Goal: Find specific page/section: Find specific page/section

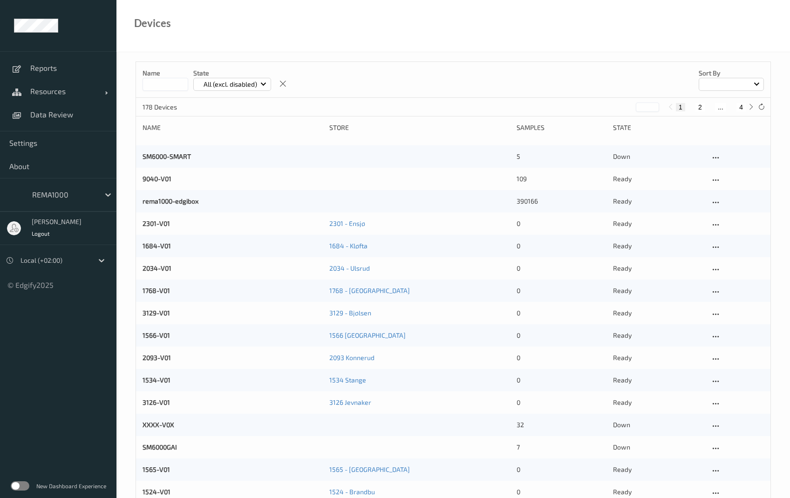
click at [28, 485] on label at bounding box center [20, 485] width 19 height 9
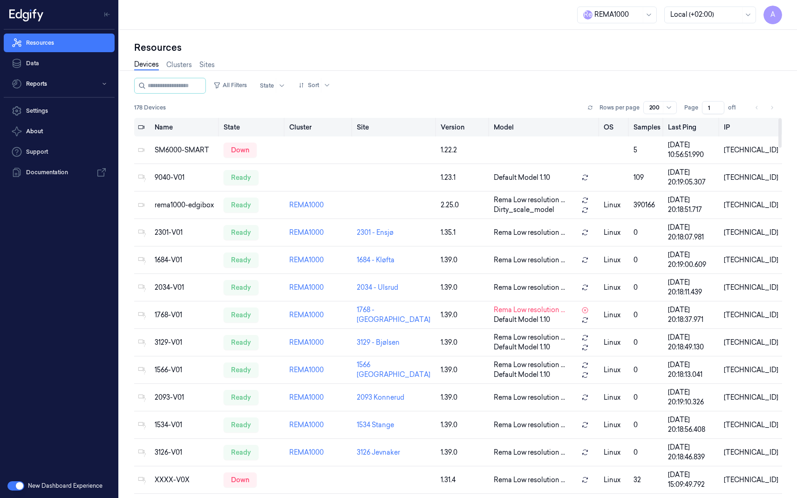
click at [657, 128] on th "Samples" at bounding box center [646, 127] width 34 height 19
click at [239, 80] on button "All Filters" at bounding box center [230, 85] width 41 height 15
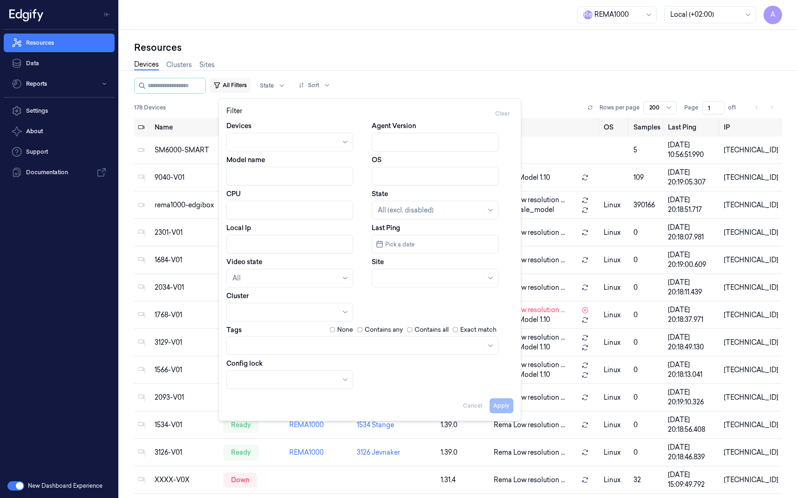
click at [239, 80] on button "All Filters" at bounding box center [230, 85] width 41 height 15
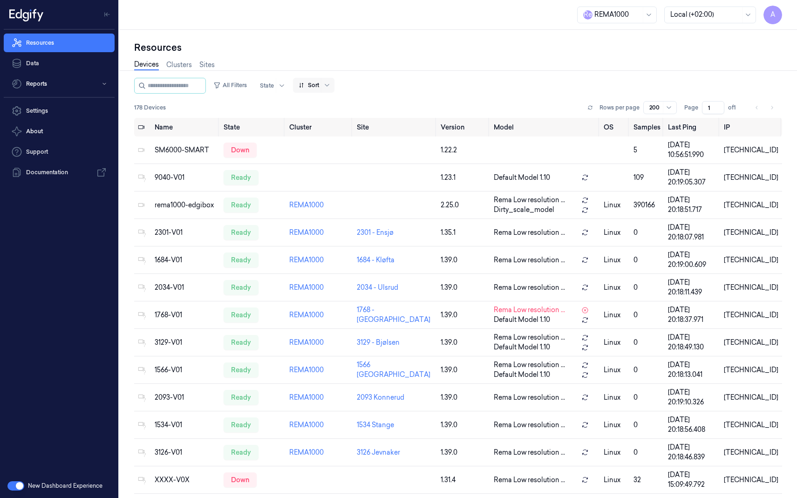
click at [317, 84] on div at bounding box center [308, 85] width 20 height 8
click at [391, 81] on div "All Filters State Sort" at bounding box center [458, 86] width 648 height 16
click at [183, 68] on link "Clusters" at bounding box center [179, 65] width 26 height 11
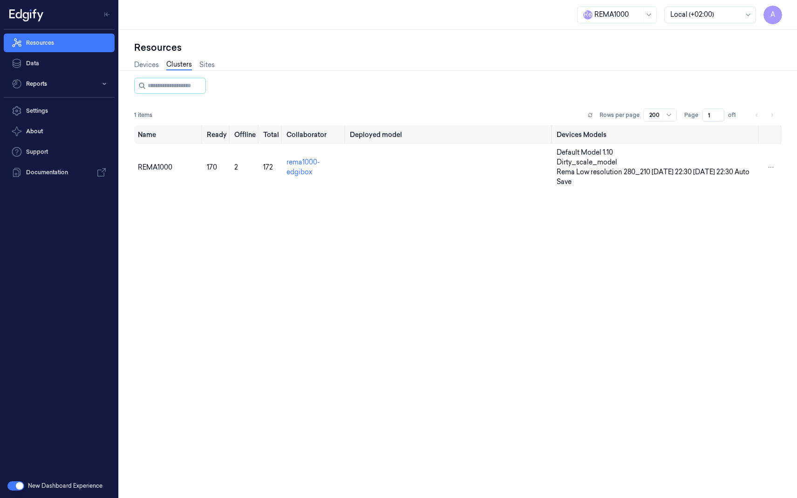
click at [216, 64] on div "Devices Clusters Sites" at bounding box center [458, 66] width 648 height 24
click at [212, 64] on link "Sites" at bounding box center [206, 65] width 15 height 11
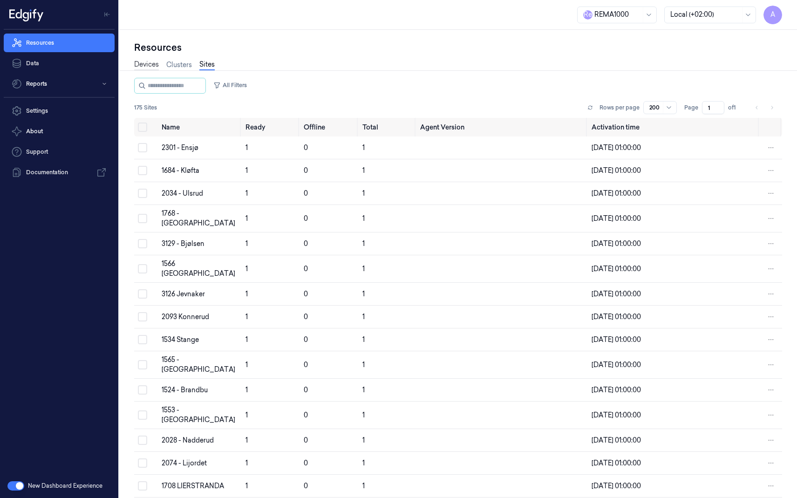
click at [151, 64] on link "Devices" at bounding box center [146, 65] width 25 height 11
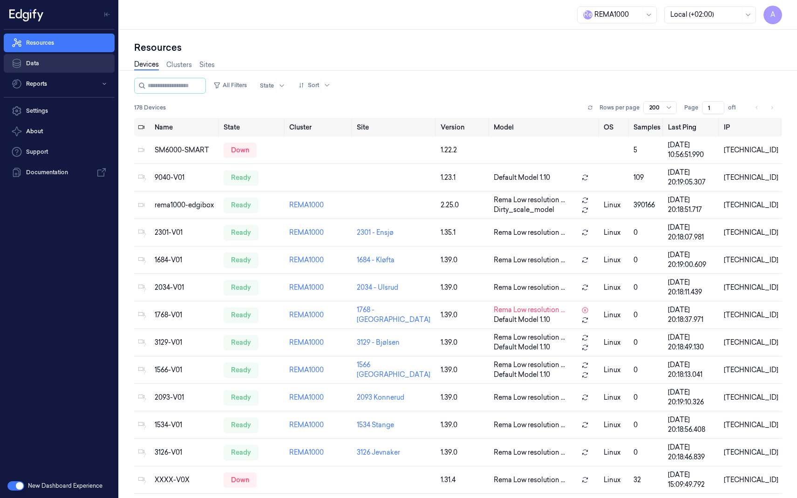
click at [71, 59] on link "Data" at bounding box center [59, 63] width 111 height 19
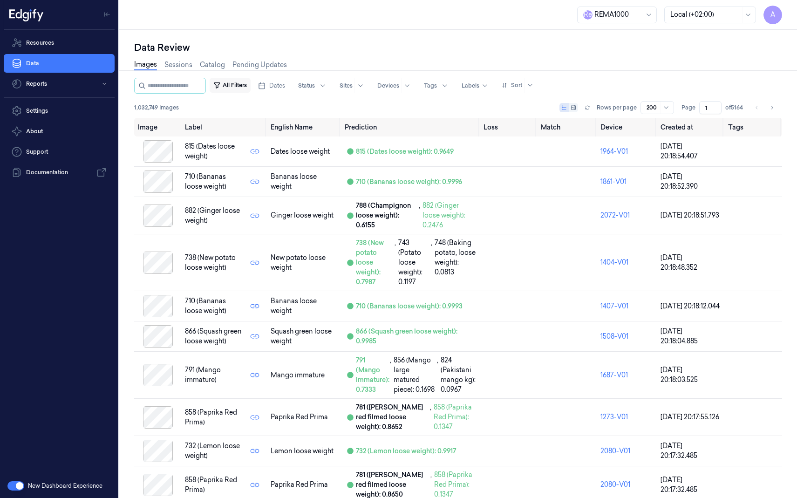
click at [232, 85] on button "All Filters" at bounding box center [230, 85] width 41 height 15
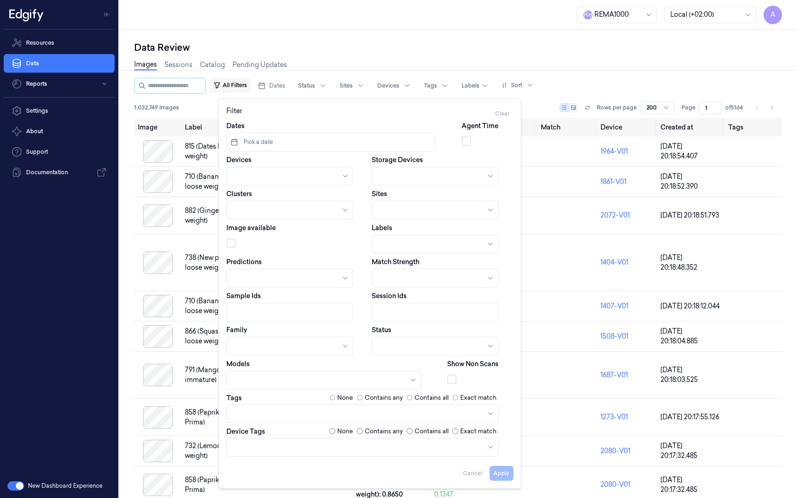
click at [232, 85] on button "All Filters" at bounding box center [230, 85] width 41 height 15
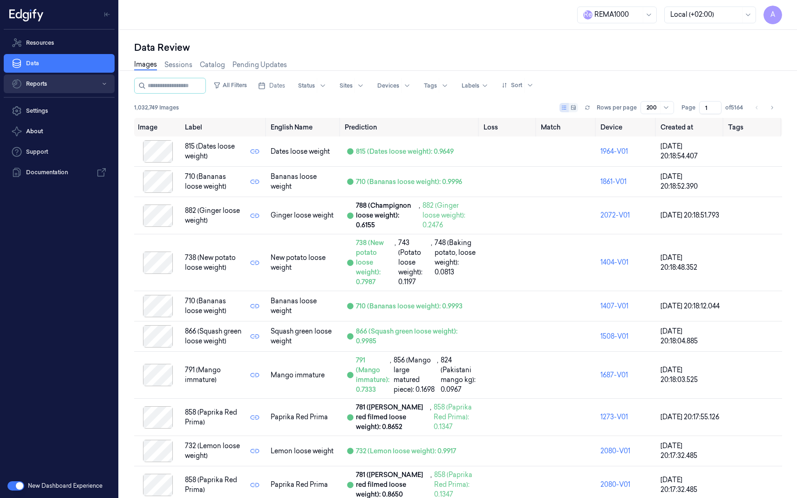
click at [80, 88] on button "Reports" at bounding box center [59, 83] width 111 height 19
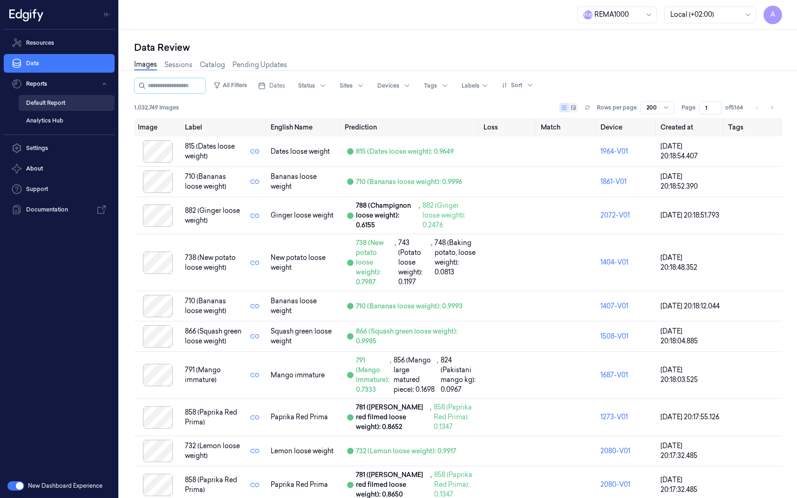
click at [76, 100] on link "Default Report" at bounding box center [67, 103] width 96 height 16
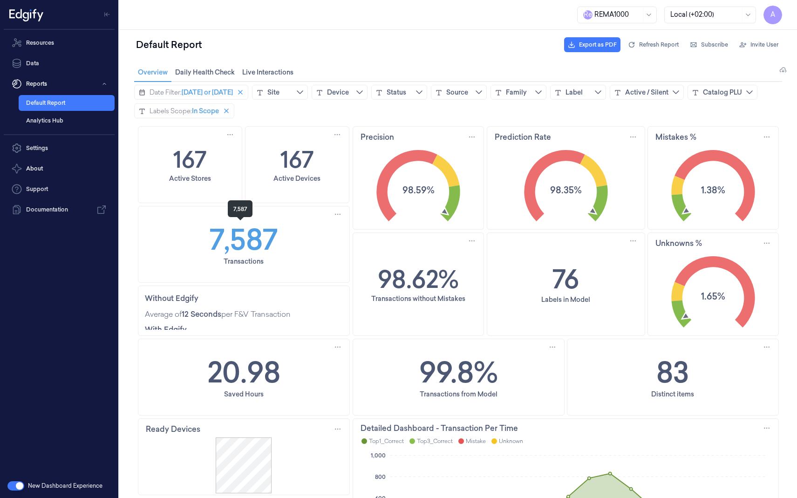
click at [231, 236] on h1 "7,587" at bounding box center [244, 238] width 68 height 41
